Goal: Task Accomplishment & Management: Manage account settings

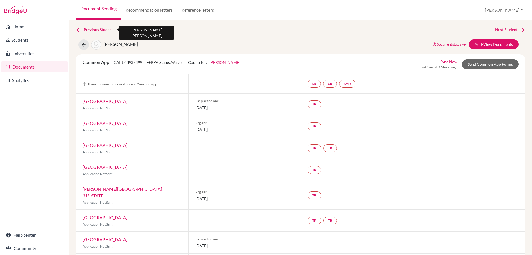
click at [80, 28] on icon at bounding box center [79, 30] width 6 height 6
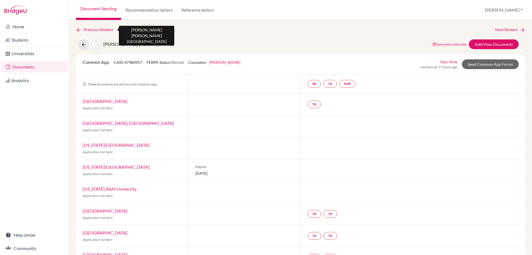
click at [79, 27] on icon at bounding box center [79, 30] width 6 height 6
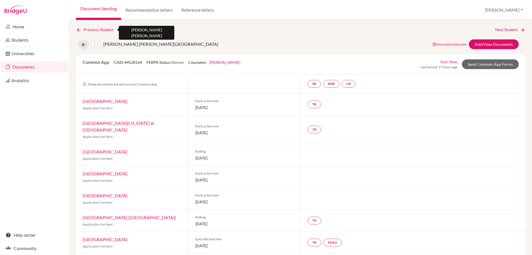
click at [76, 29] on icon at bounding box center [79, 30] width 6 height 6
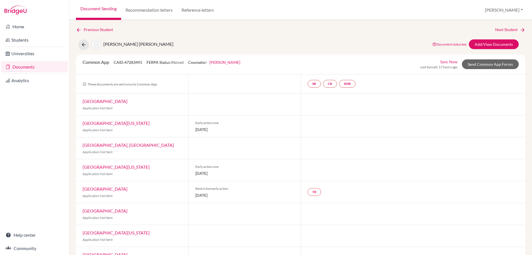
click at [29, 66] on link "Documents" at bounding box center [34, 66] width 67 height 11
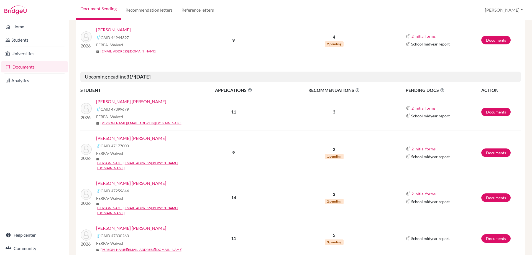
scroll to position [694, 0]
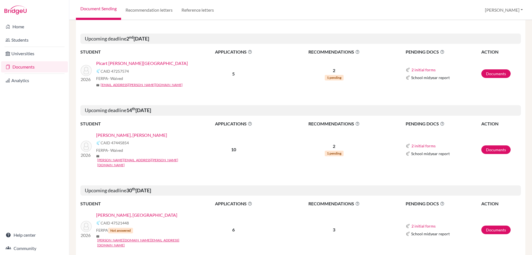
scroll to position [166, 0]
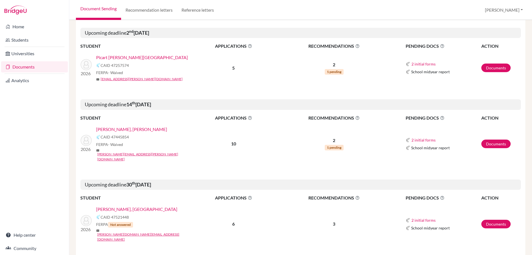
click at [138, 126] on link "[PERSON_NAME], [PERSON_NAME]" at bounding box center [131, 129] width 71 height 7
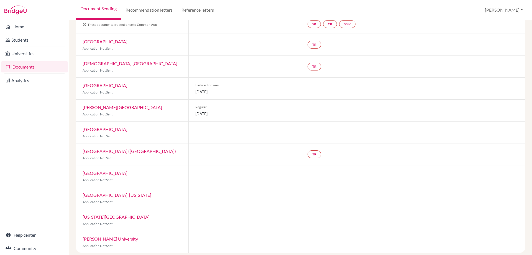
scroll to position [64, 0]
